Goal: Browse casually: Explore the website without a specific task or goal

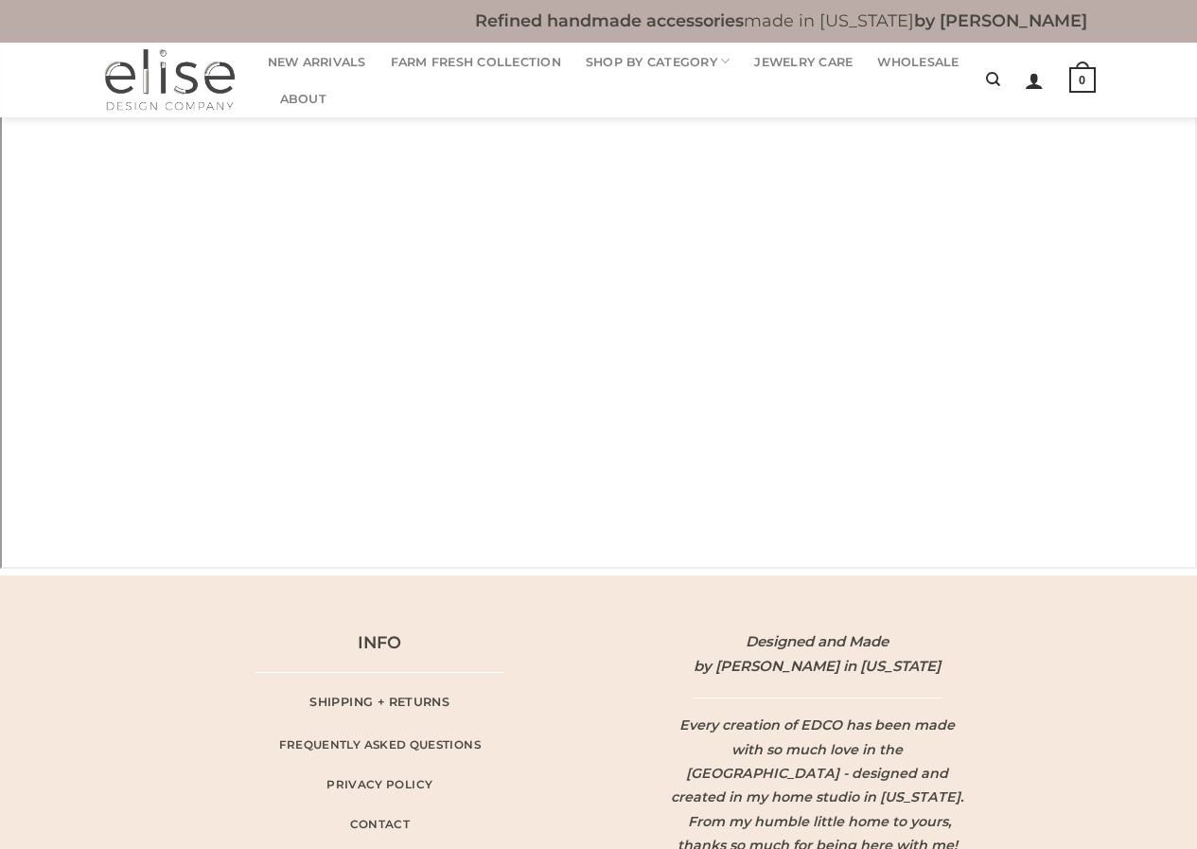
scroll to position [2159, 0]
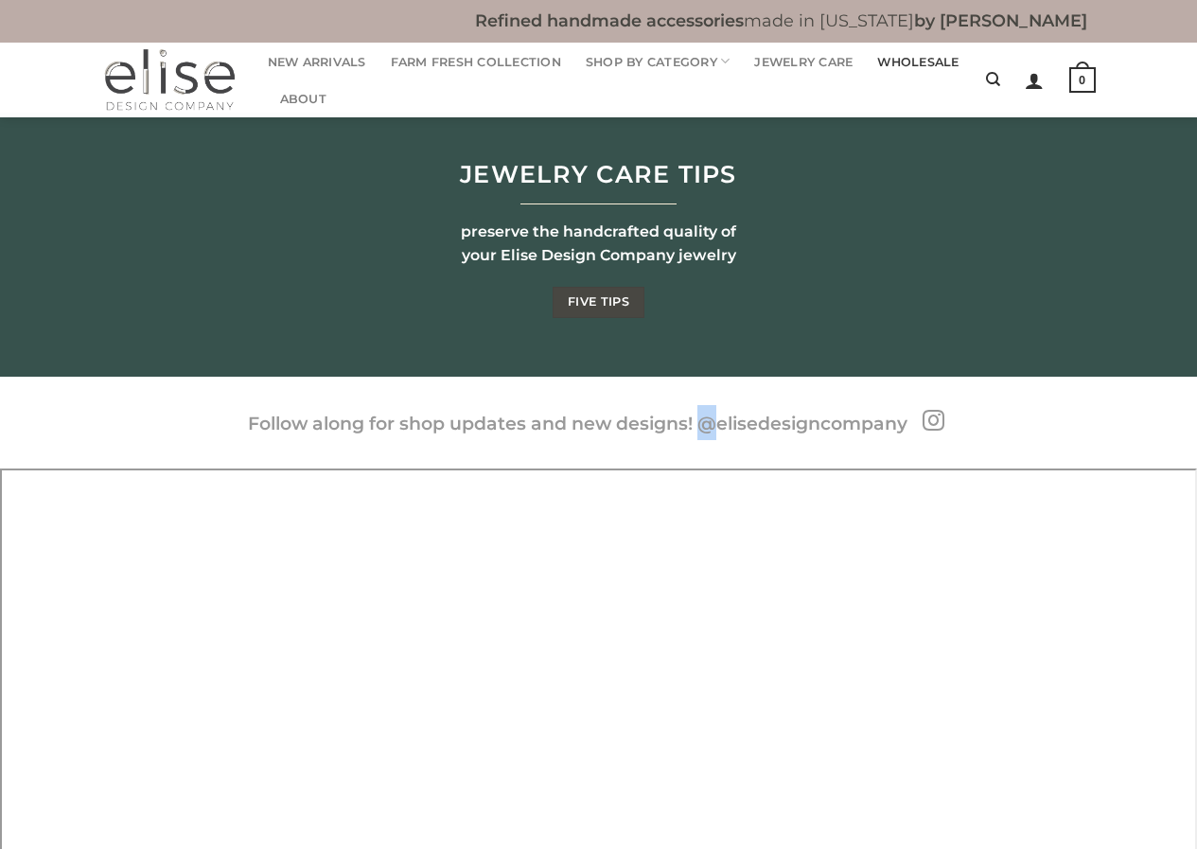
drag, startPoint x: 911, startPoint y: 50, endPoint x: 969, endPoint y: 61, distance: 58.7
click at [959, 55] on link "Wholesale" at bounding box center [917, 62] width 81 height 37
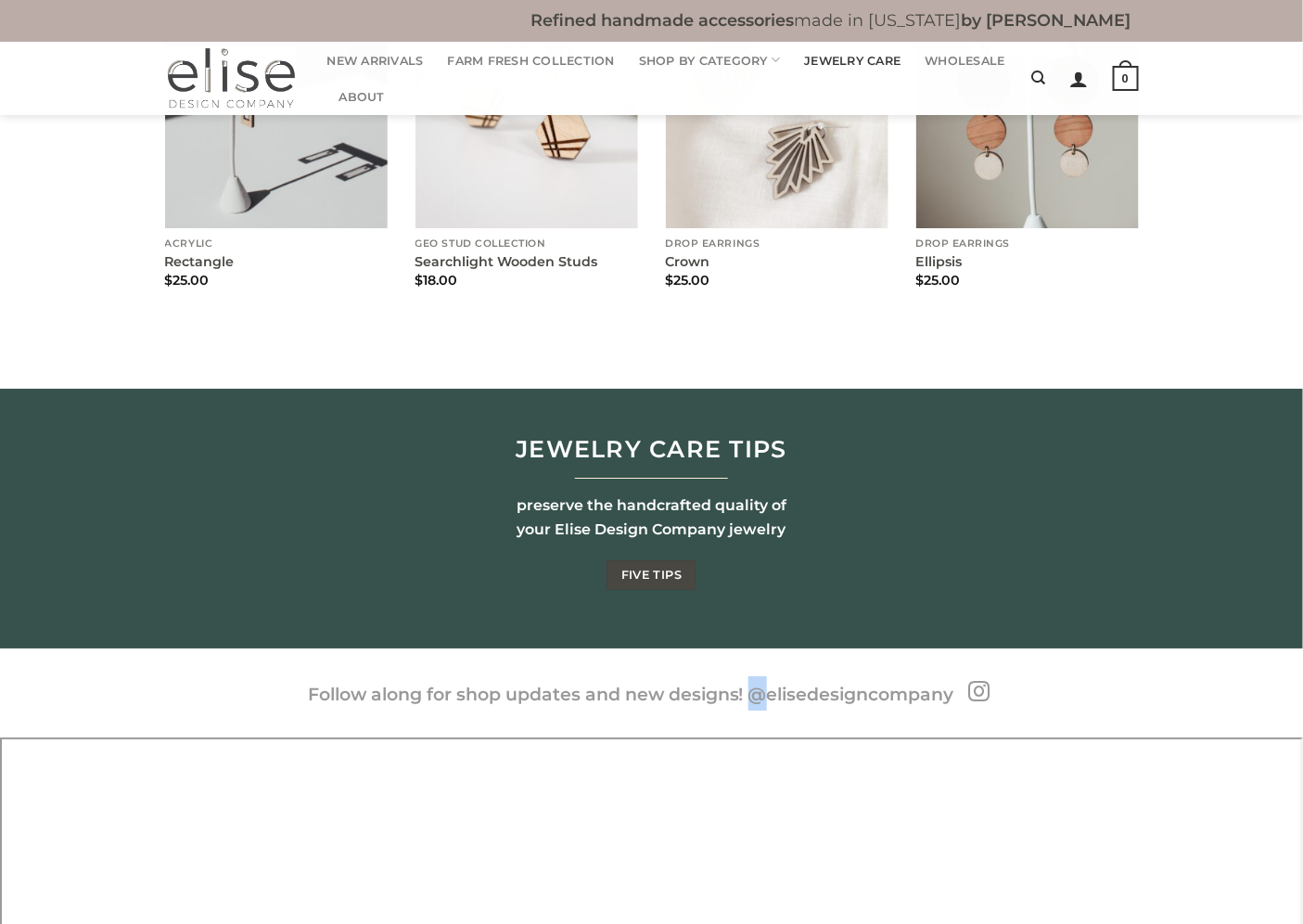
click at [900, 63] on link "Jewelry Care" at bounding box center [852, 61] width 96 height 36
click at [718, 75] on link "Shop By Category" at bounding box center [709, 60] width 142 height 36
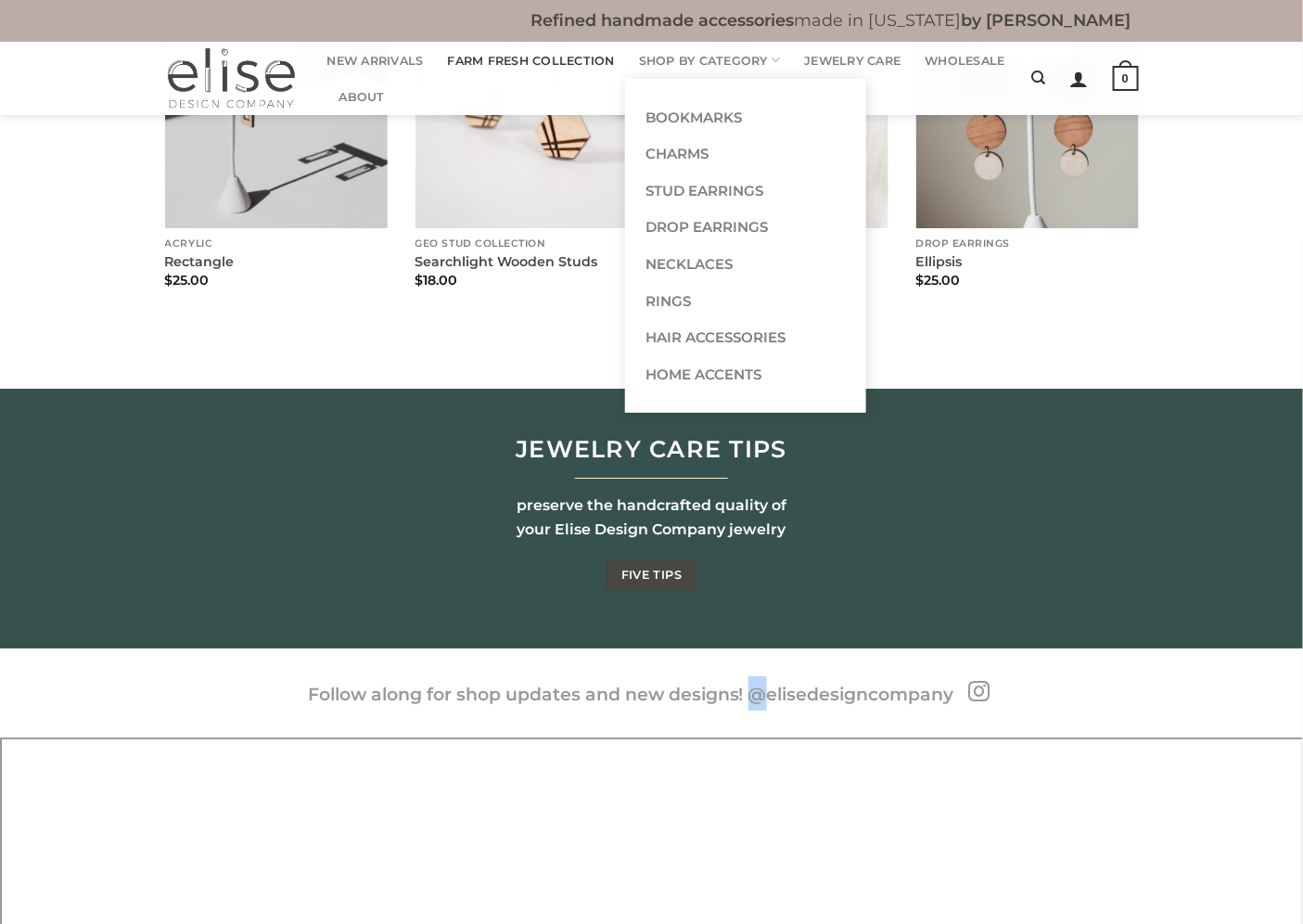
click at [563, 73] on link "Farm Fresh Collection" at bounding box center [531, 61] width 167 height 36
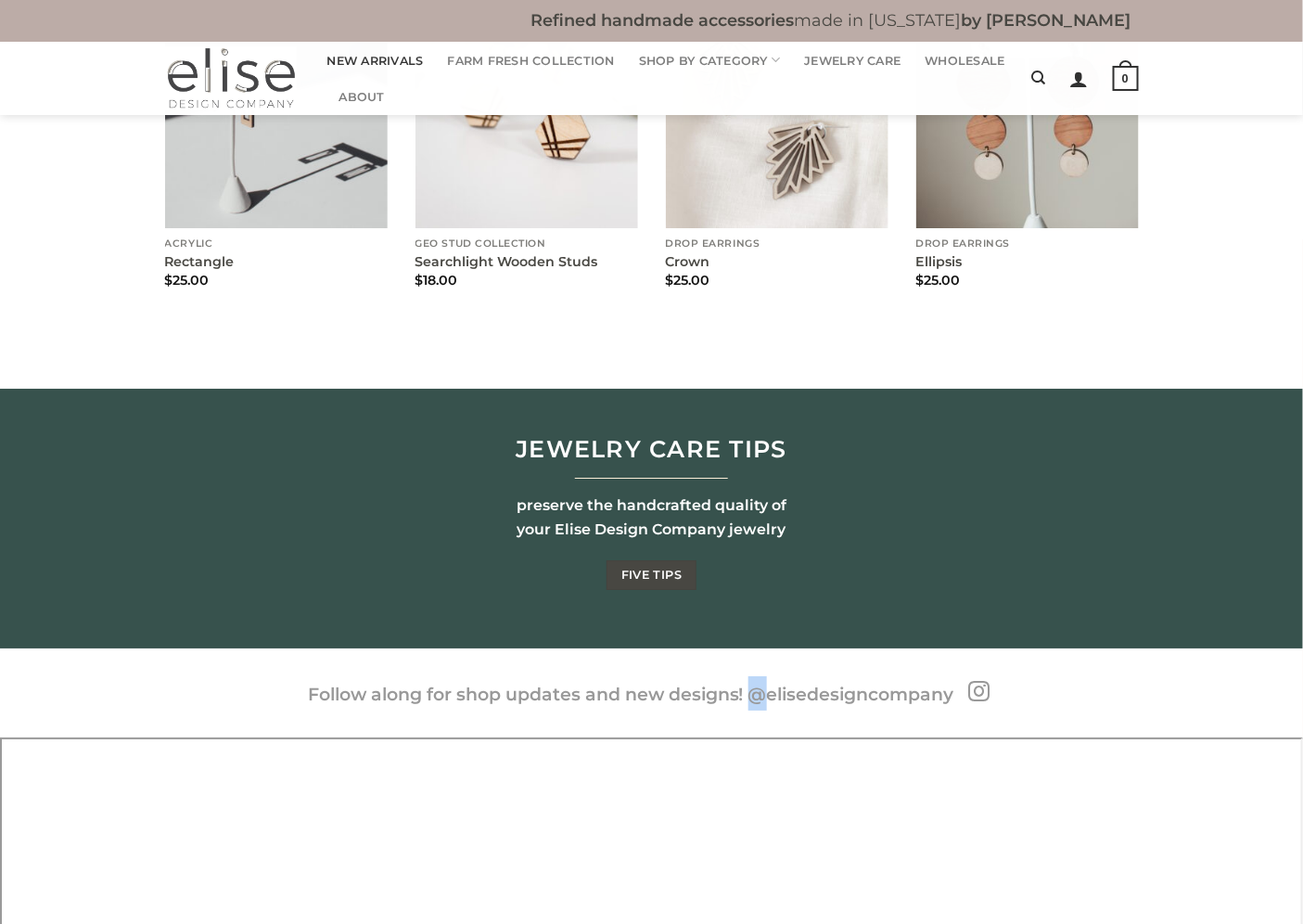
click at [408, 60] on link "New Arrivals" at bounding box center [375, 61] width 96 height 36
click at [372, 83] on link "About" at bounding box center [362, 96] width 45 height 36
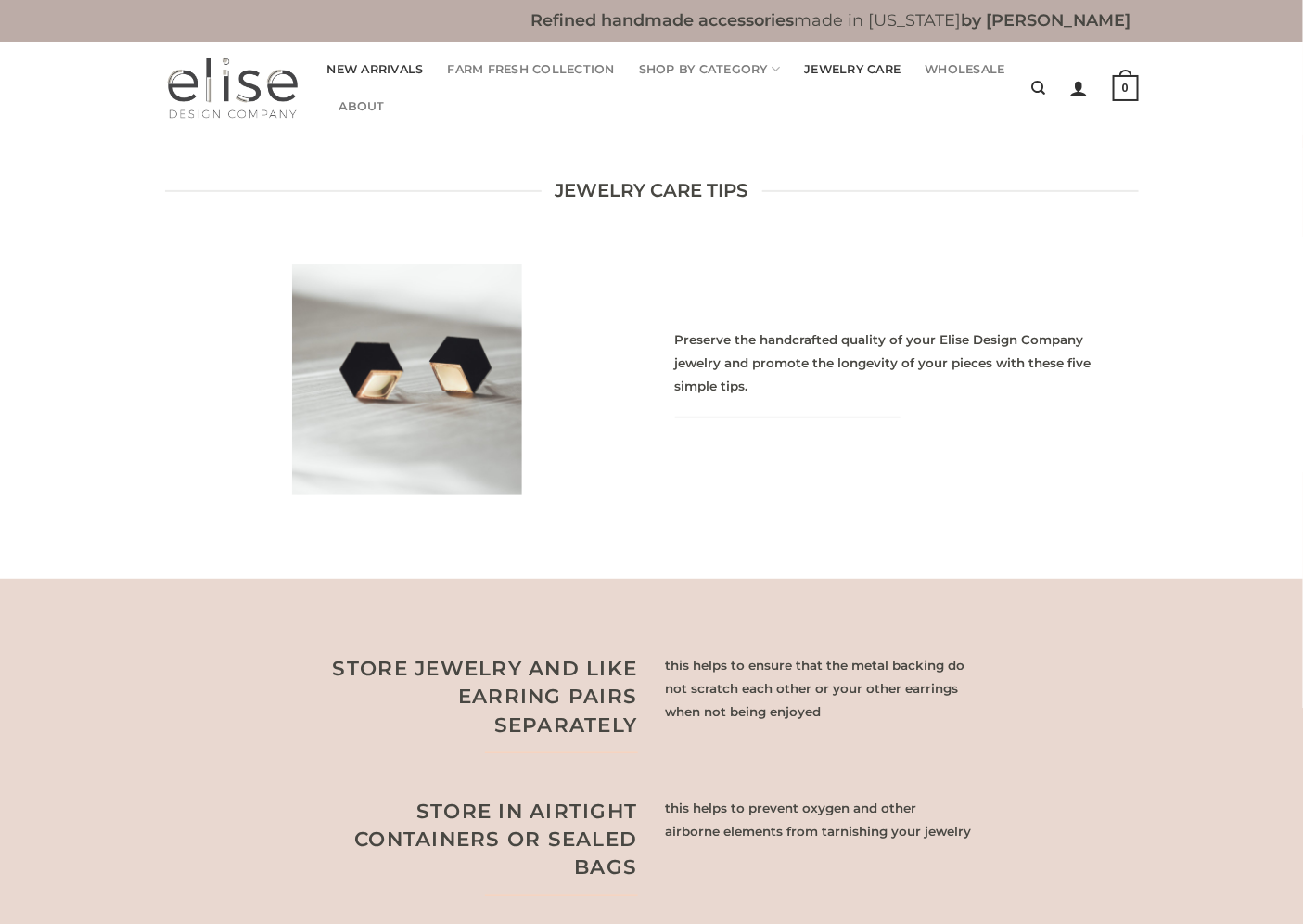
scroll to position [1363, 0]
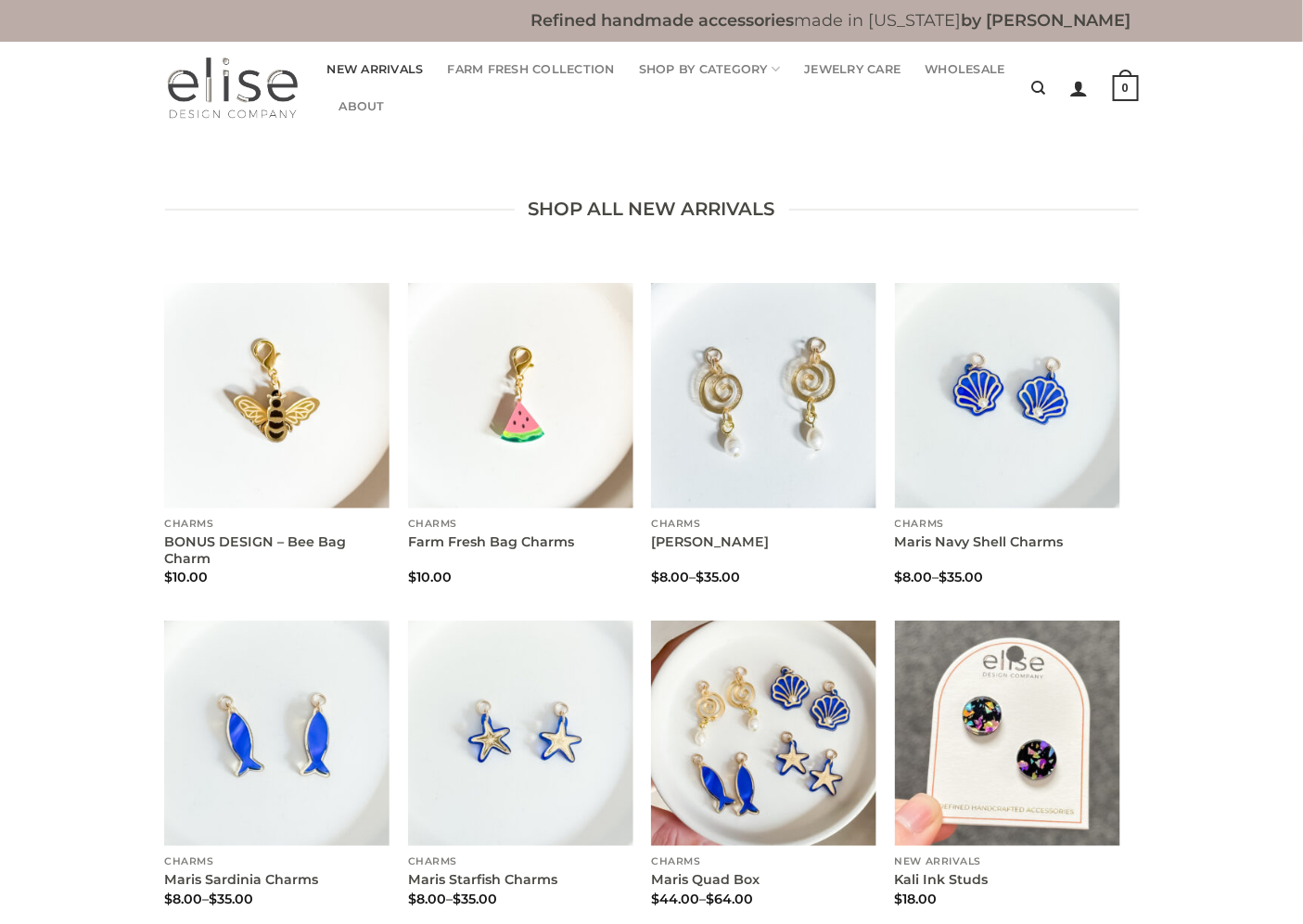
scroll to position [887, 0]
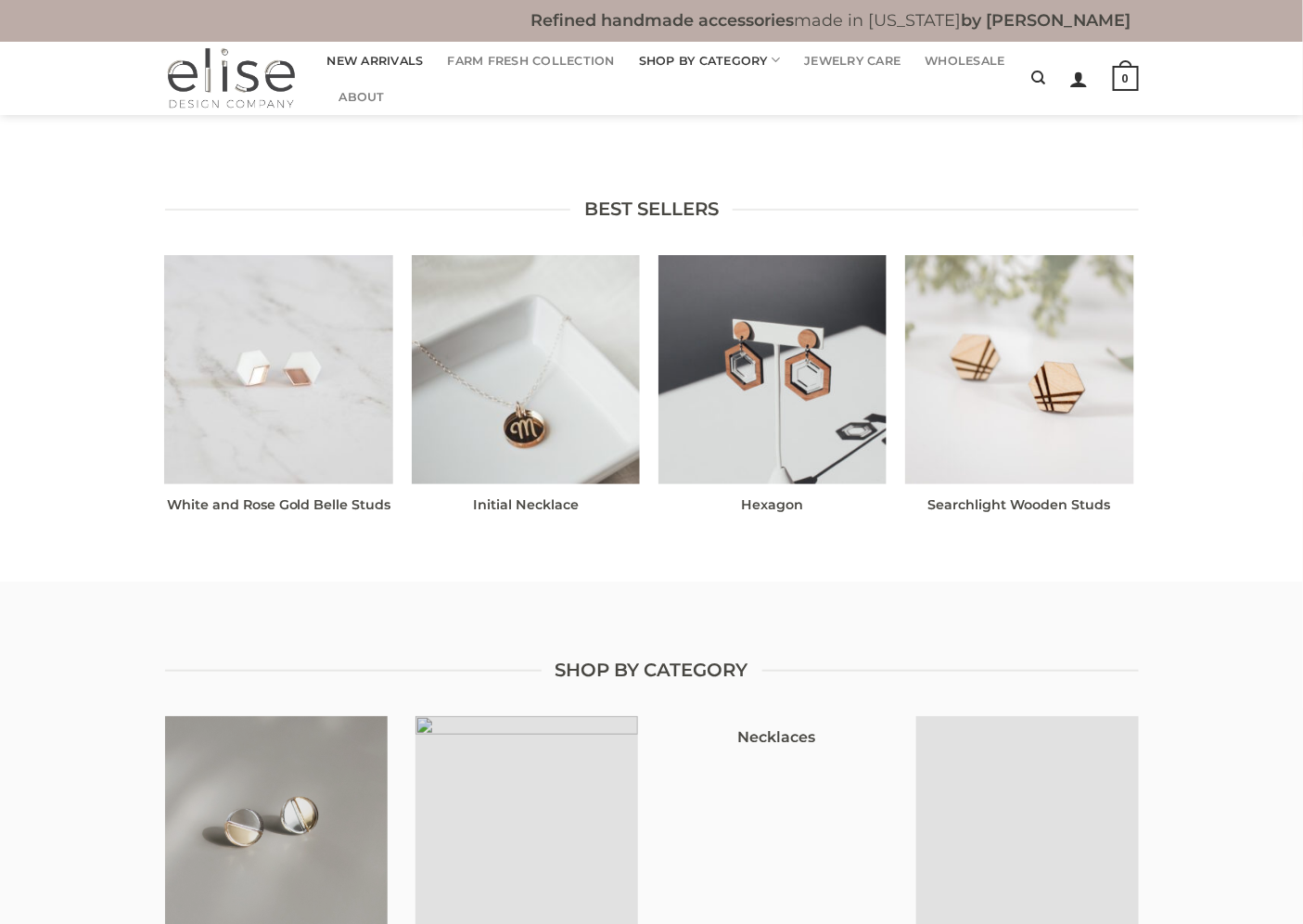
scroll to position [1807, 0]
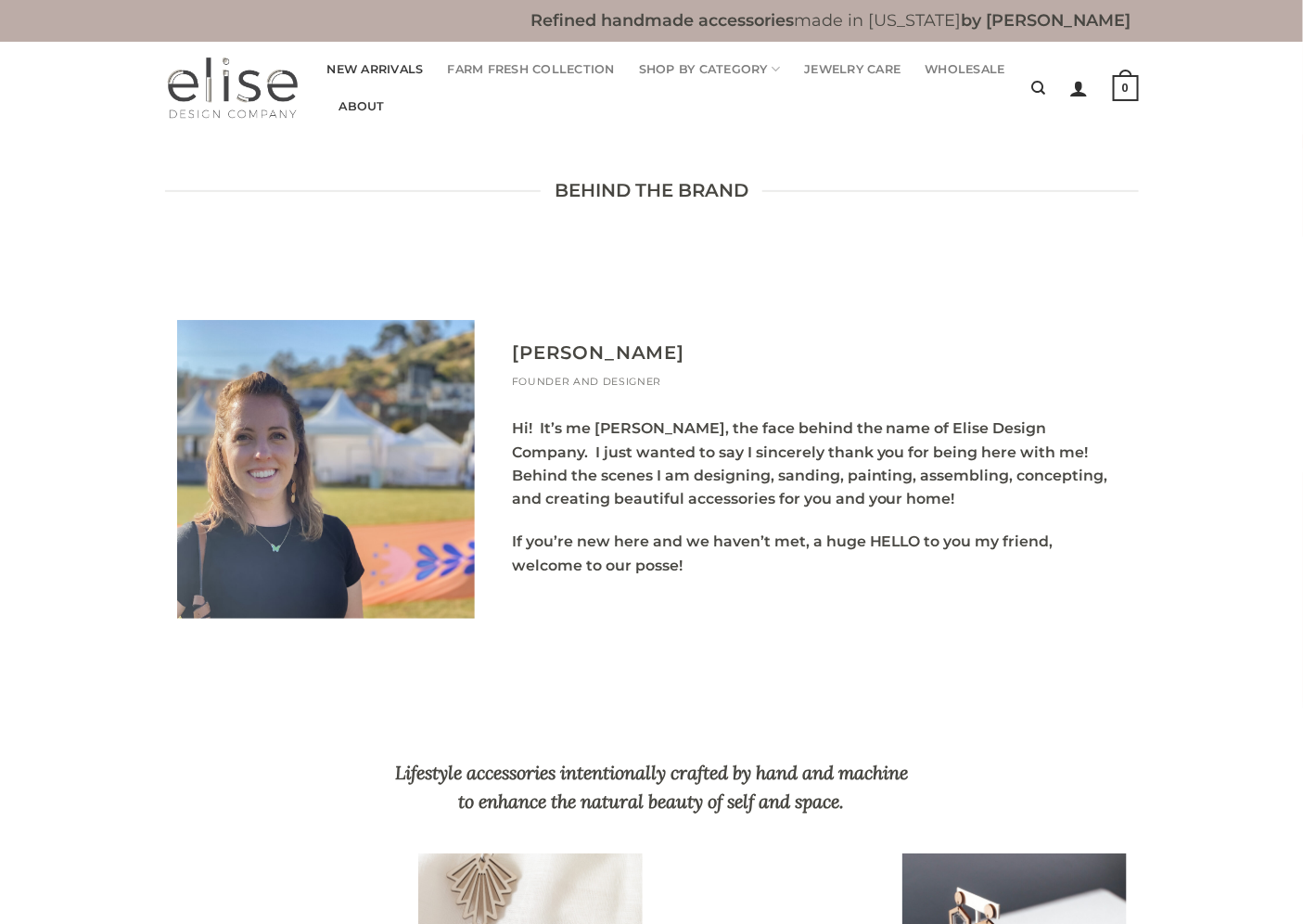
scroll to position [1303, 0]
